Goal: Task Accomplishment & Management: Use online tool/utility

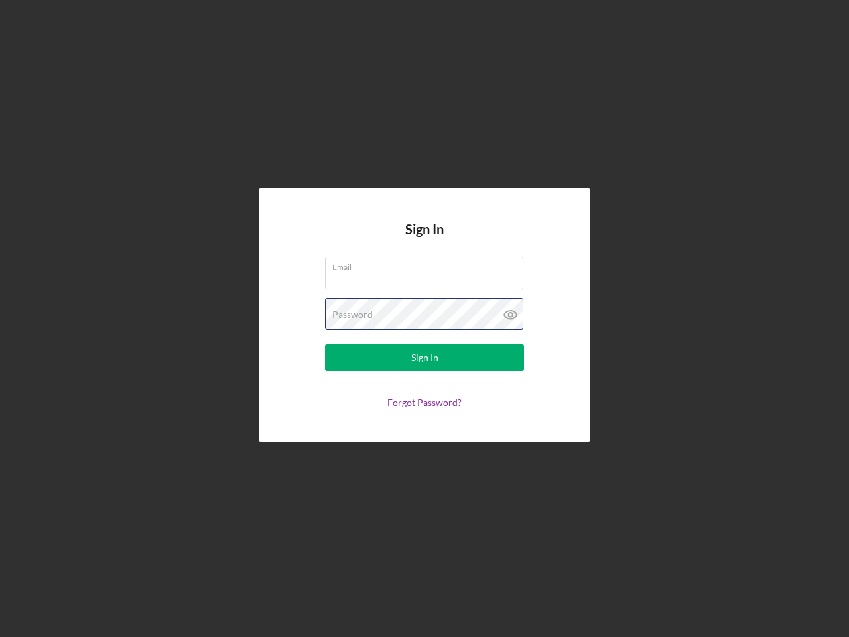
click at [424, 318] on div "Password" at bounding box center [424, 314] width 199 height 33
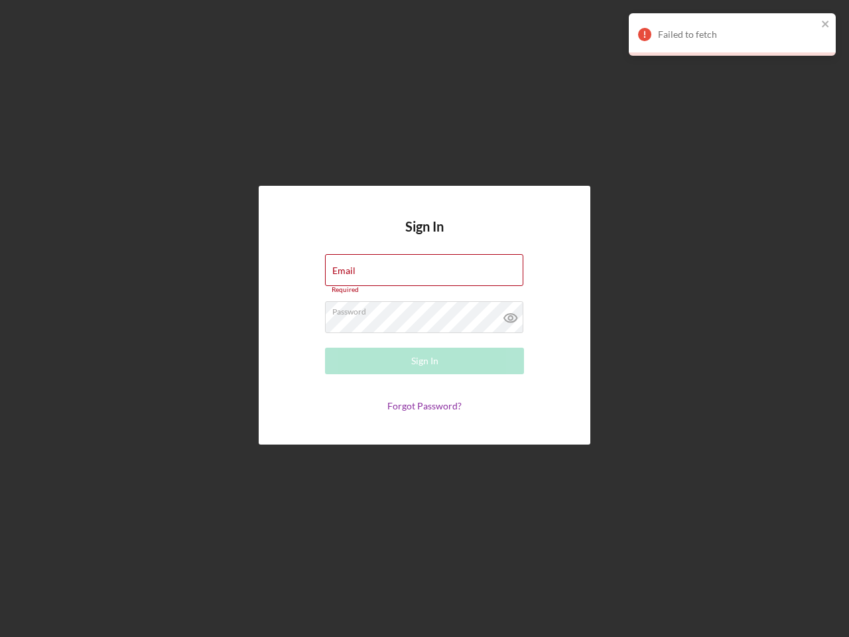
click at [511, 314] on icon at bounding box center [510, 317] width 33 height 33
